Goal: Information Seeking & Learning: Learn about a topic

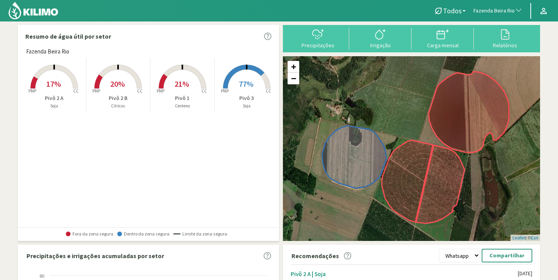
click at [238, 89] on rect at bounding box center [247, 89] width 62 height 62
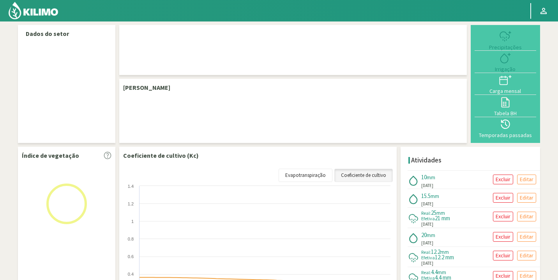
select select "96: Object"
select select "3: Object"
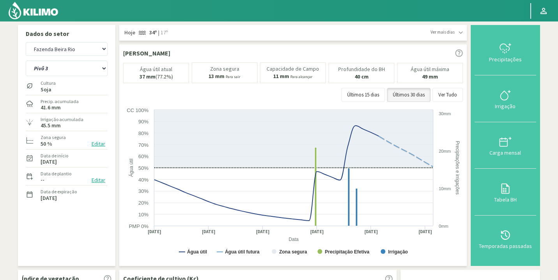
click at [448, 32] on span "Ver mais dias" at bounding box center [443, 32] width 24 height 7
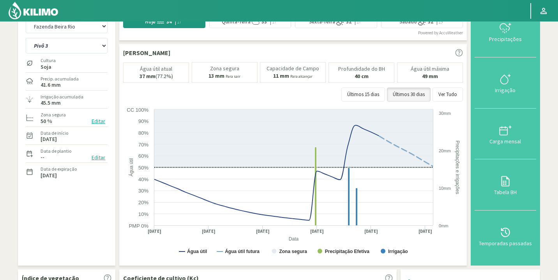
scroll to position [21, 0]
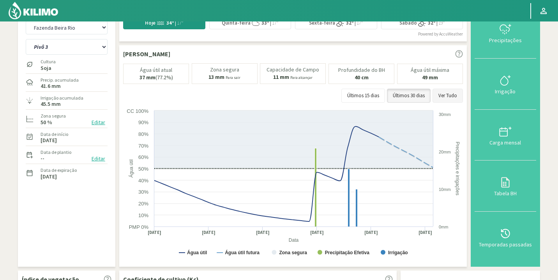
click at [446, 98] on button "Ver Tudo" at bounding box center [448, 96] width 30 height 14
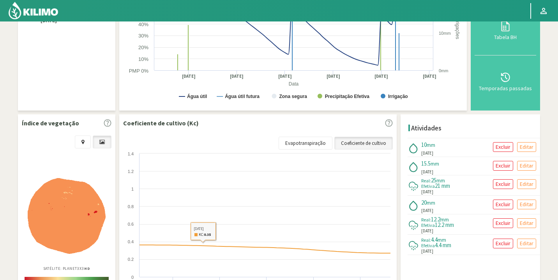
scroll to position [206, 0]
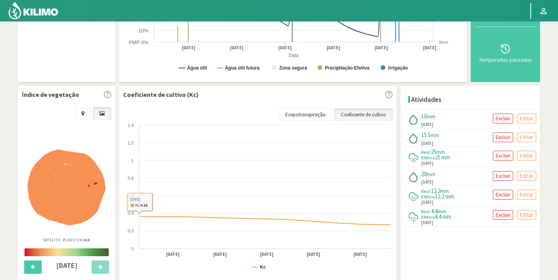
click at [51, 204] on img at bounding box center [67, 186] width 78 height 75
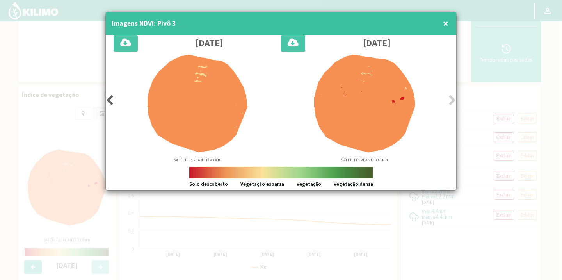
click at [112, 100] on icon at bounding box center [110, 100] width 8 height 11
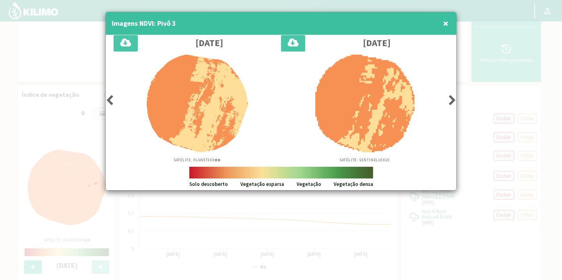
click at [112, 100] on icon at bounding box center [110, 100] width 8 height 11
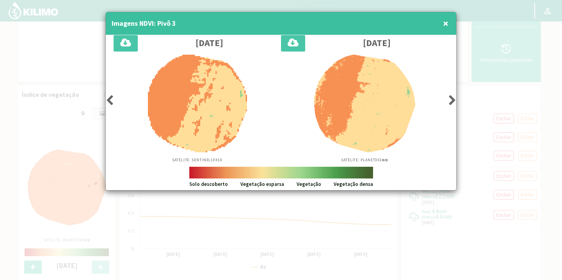
click at [112, 100] on icon at bounding box center [110, 100] width 8 height 11
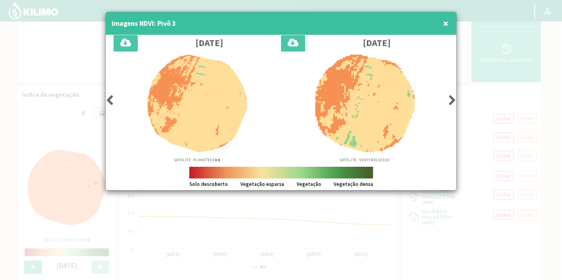
click at [112, 100] on icon at bounding box center [110, 100] width 8 height 11
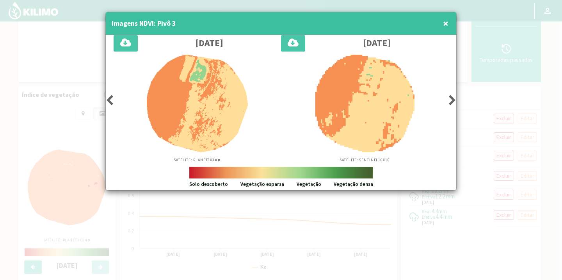
click at [112, 100] on icon at bounding box center [110, 100] width 8 height 11
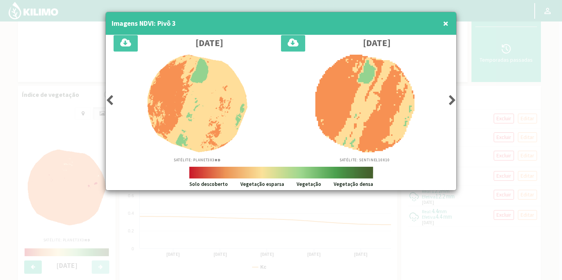
click at [445, 22] on span "×" at bounding box center [445, 23] width 5 height 13
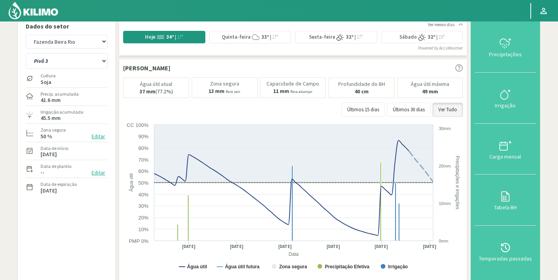
scroll to position [0, 0]
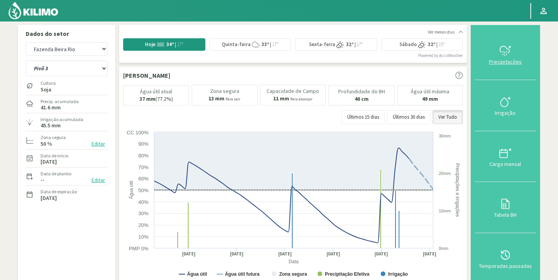
click at [500, 55] on div at bounding box center [505, 50] width 57 height 12
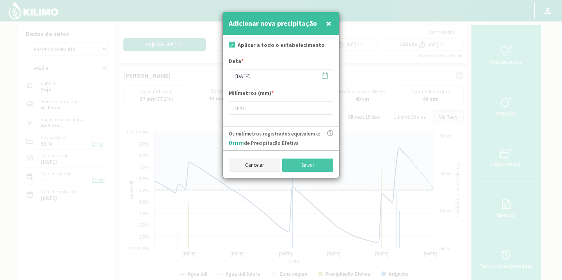
click at [264, 170] on button "Cancelar" at bounding box center [254, 164] width 51 height 13
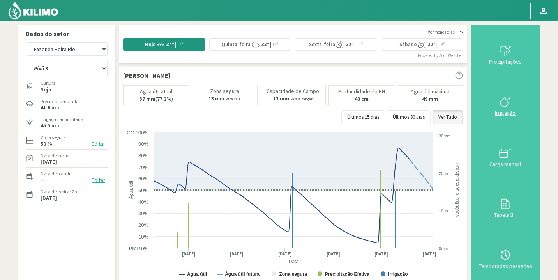
click at [500, 106] on div at bounding box center [505, 102] width 57 height 12
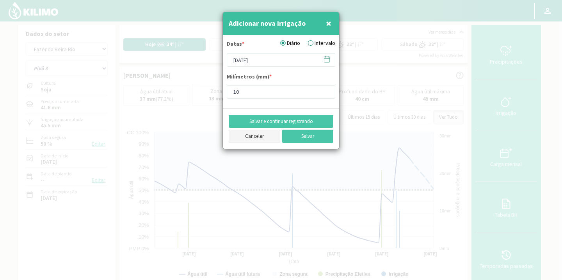
click at [251, 138] on button "Cancelar" at bounding box center [254, 135] width 51 height 13
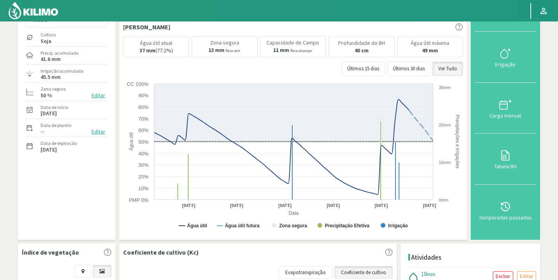
scroll to position [49, 0]
